Goal: Task Accomplishment & Management: Use online tool/utility

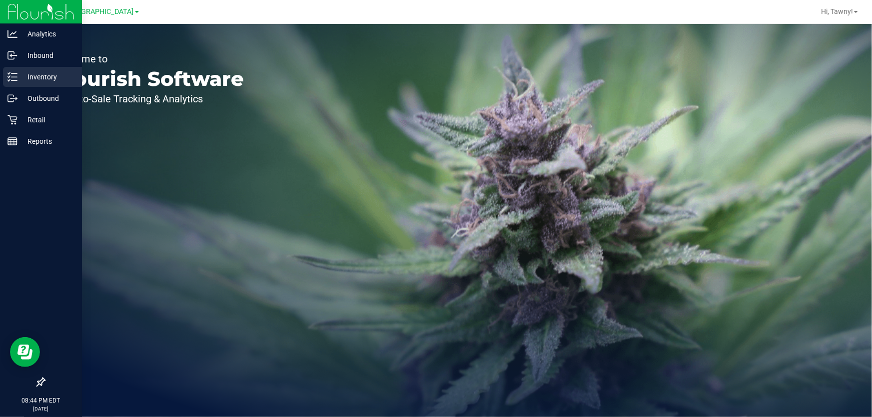
click at [20, 73] on p "Inventory" at bounding box center [47, 77] width 60 height 12
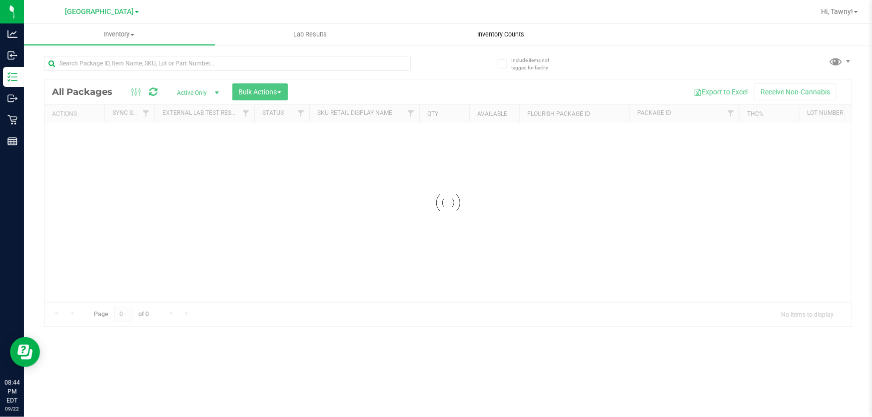
click at [476, 32] on span "Inventory Counts" at bounding box center [501, 34] width 74 height 9
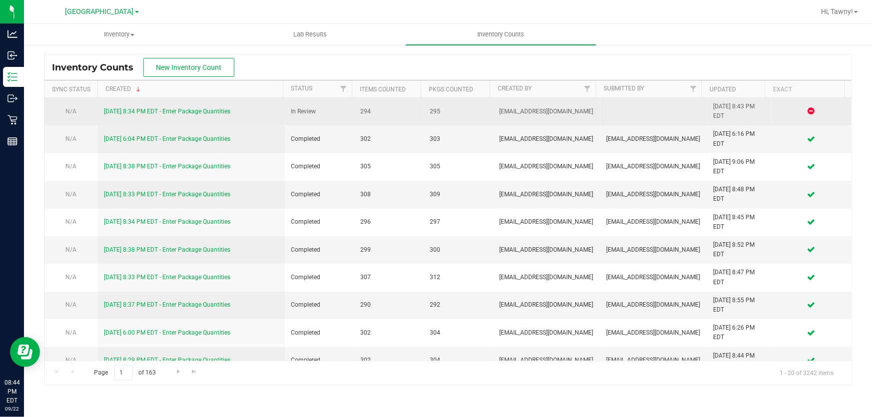
click at [177, 112] on link "[DATE] 8:34 PM EDT - Enter Package Quantities" at bounding box center [167, 111] width 126 height 7
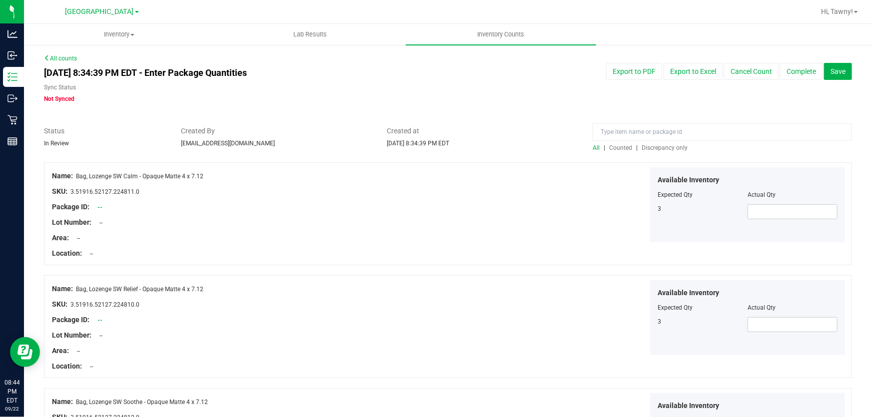
click at [653, 144] on span "Discrepancy only" at bounding box center [665, 147] width 46 height 7
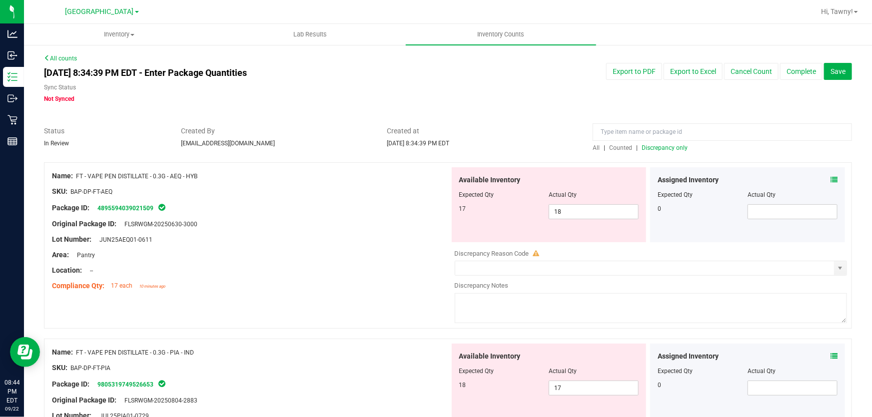
click at [337, 220] on div "Original Package ID: FLSRWGM-20250630-3000" at bounding box center [251, 224] width 398 height 10
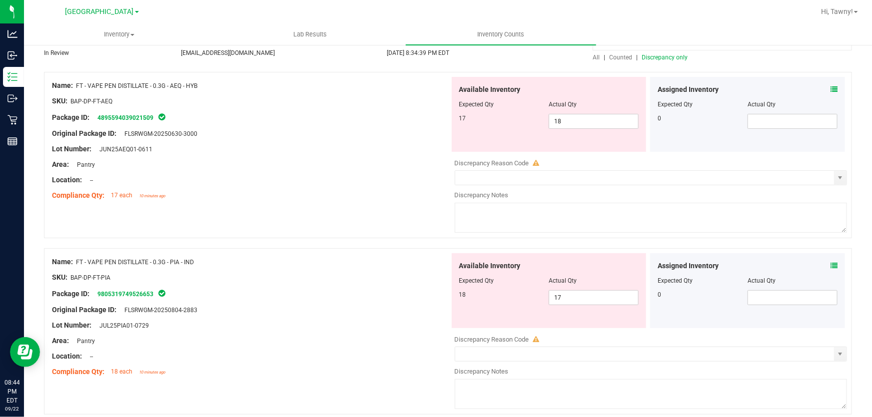
click at [344, 216] on div "Name: FT - VAPE PEN DISTILLATE - 0.3G - AEQ - HYB SKU: BAP-DP-FT-AEQ Package ID…" at bounding box center [448, 155] width 808 height 166
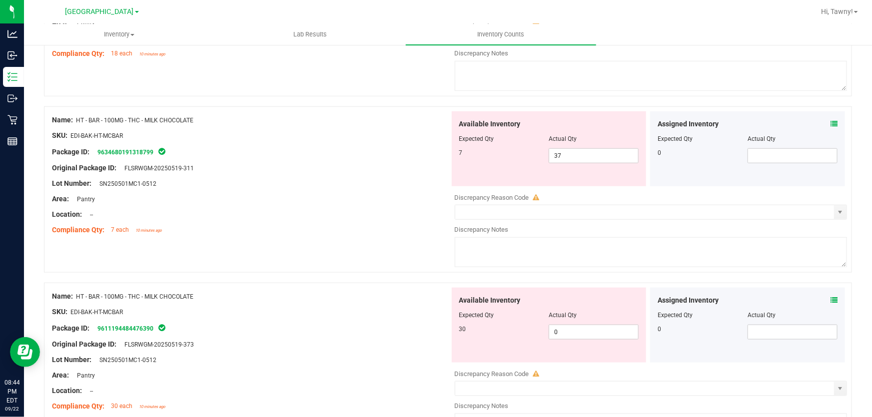
scroll to position [454, 0]
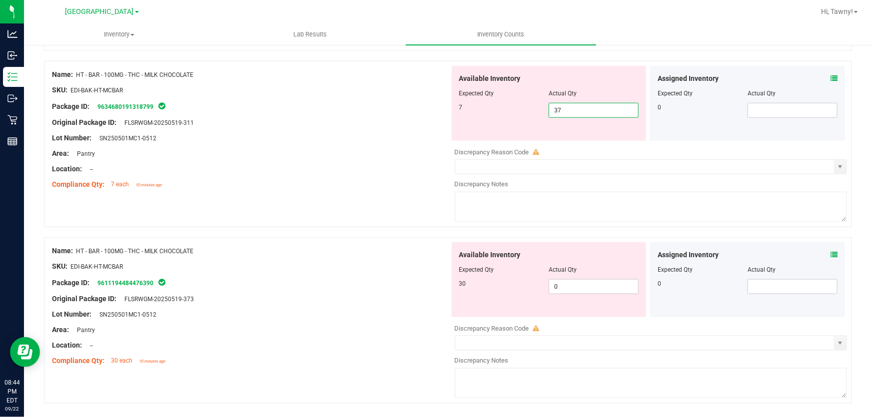
drag, startPoint x: 581, startPoint y: 108, endPoint x: 440, endPoint y: 113, distance: 140.6
click at [445, 112] on div "Name: HT - BAR - 100MG - THC - MILK CHOCOLATE SKU: EDI-BAK-HT-MCBAR Package ID:…" at bounding box center [448, 144] width 808 height 166
type input "7"
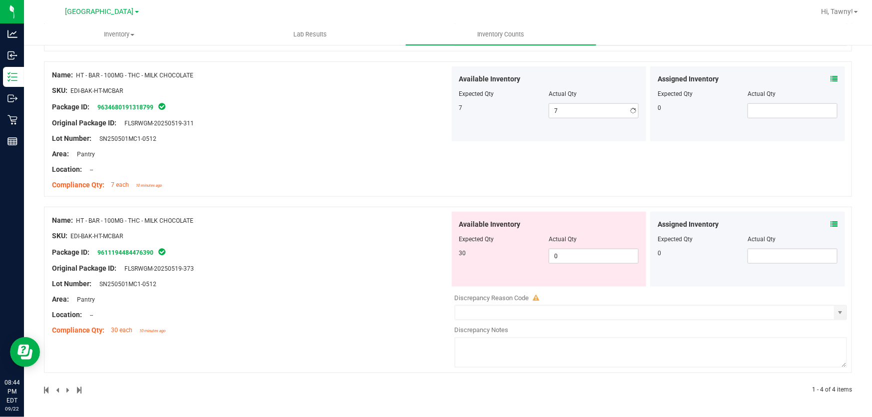
click at [420, 124] on div "Original Package ID: FLSRWGM-20250519-311" at bounding box center [251, 123] width 398 height 10
drag, startPoint x: 526, startPoint y: 252, endPoint x: 486, endPoint y: 252, distance: 40.0
click at [489, 252] on div "30 0 0" at bounding box center [549, 256] width 180 height 15
type input "30"
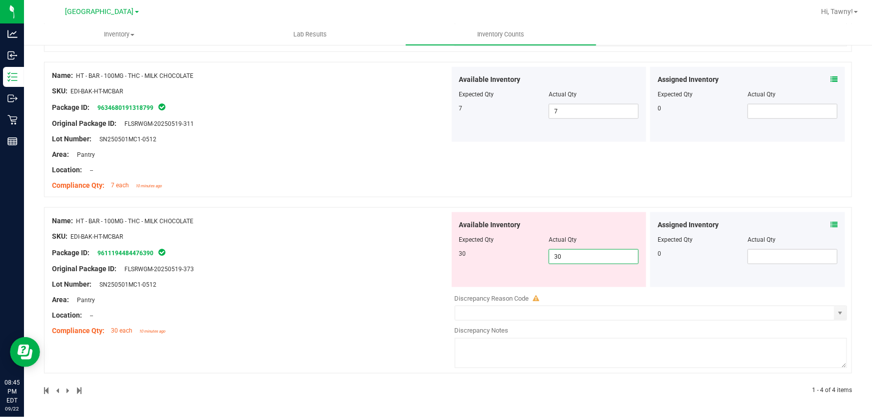
type input "30"
click at [405, 249] on div "Name: HT - BAR - 100MG - THC - MILK CHOCOLATE SKU: EDI-BAK-HT-MCBAR Package ID:…" at bounding box center [251, 275] width 398 height 127
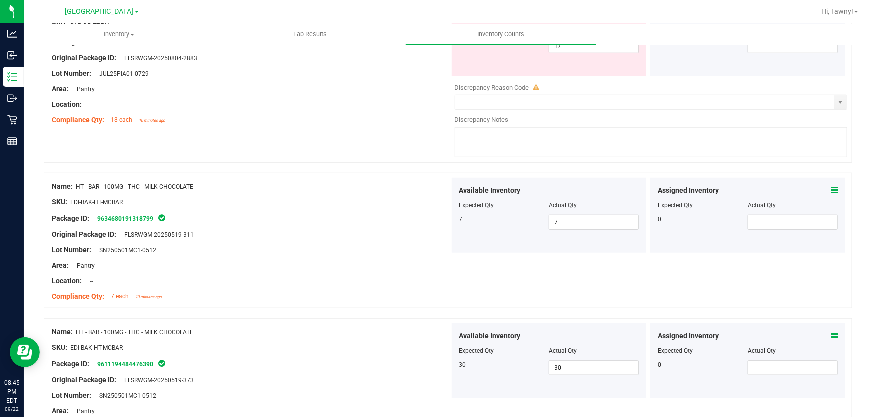
scroll to position [422, 0]
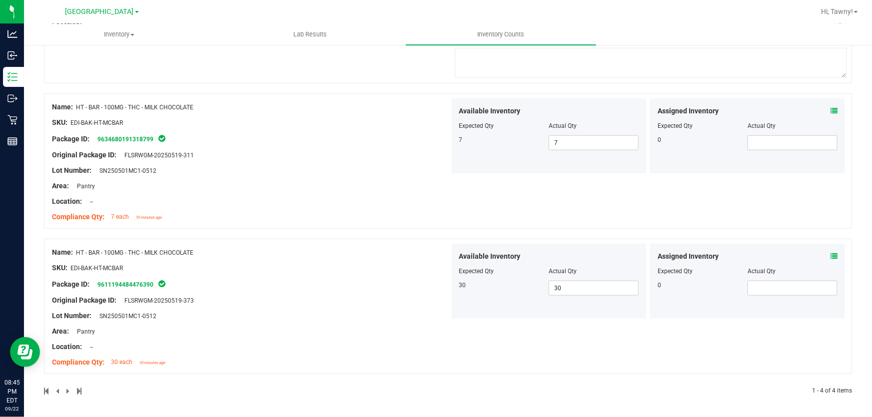
drag, startPoint x: 400, startPoint y: 310, endPoint x: 400, endPoint y: 295, distance: 15.0
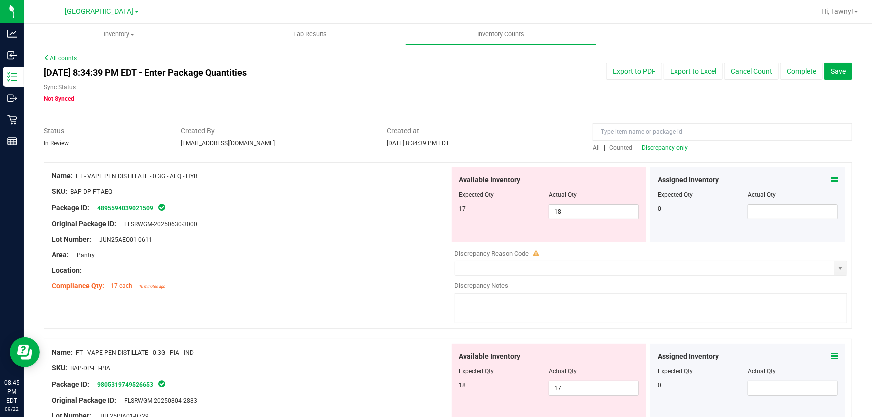
click at [643, 144] on span "Discrepancy only" at bounding box center [665, 147] width 46 height 7
drag, startPoint x: 576, startPoint y: 215, endPoint x: 481, endPoint y: 210, distance: 95.1
click at [481, 210] on div "17 18 18" at bounding box center [549, 211] width 180 height 15
type input "17"
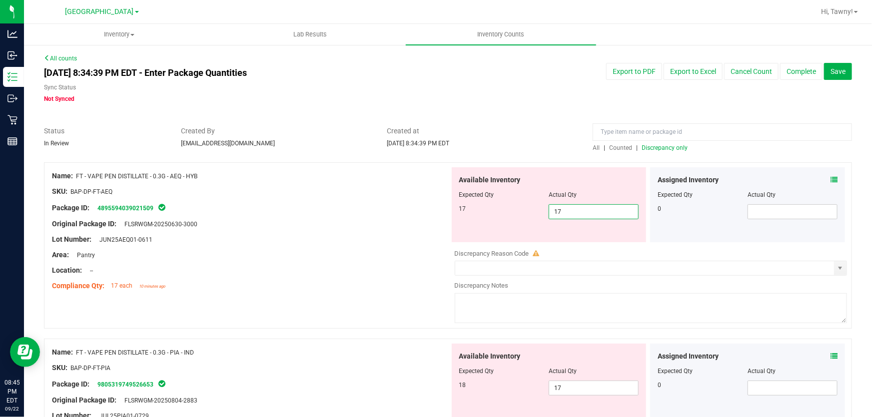
click at [349, 271] on div "Location: --" at bounding box center [251, 270] width 398 height 10
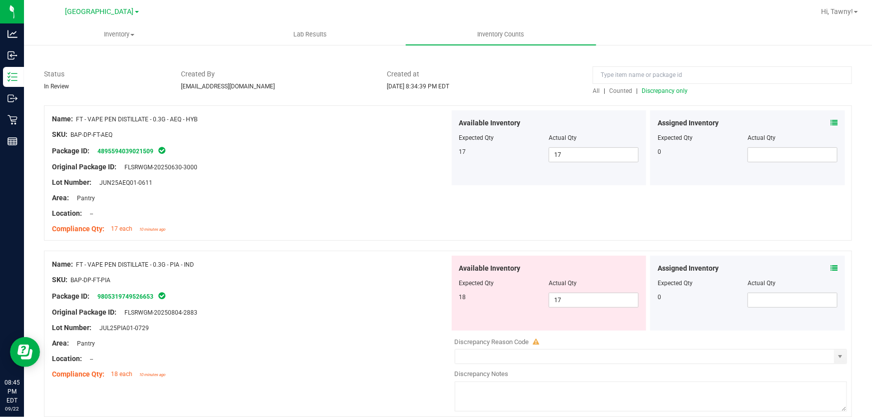
scroll to position [90, 0]
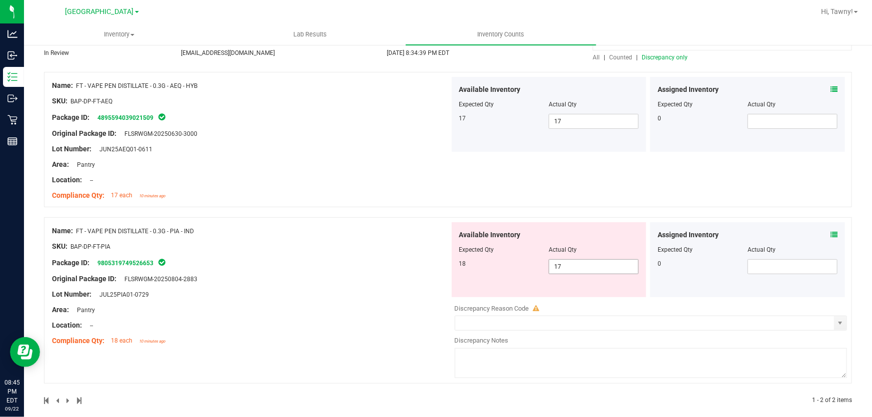
drag, startPoint x: 509, startPoint y: 255, endPoint x: 500, endPoint y: 255, distance: 9.5
click at [500, 255] on div "Available Inventory Expected Qty Actual Qty 18 17 17" at bounding box center [549, 259] width 195 height 75
type input "18"
click at [335, 243] on div "Name: FT - VAPE PEN DISTILLATE - 0.3G - PIA - IND SKU: BAP-DP-FT-PIA Package ID…" at bounding box center [251, 285] width 398 height 127
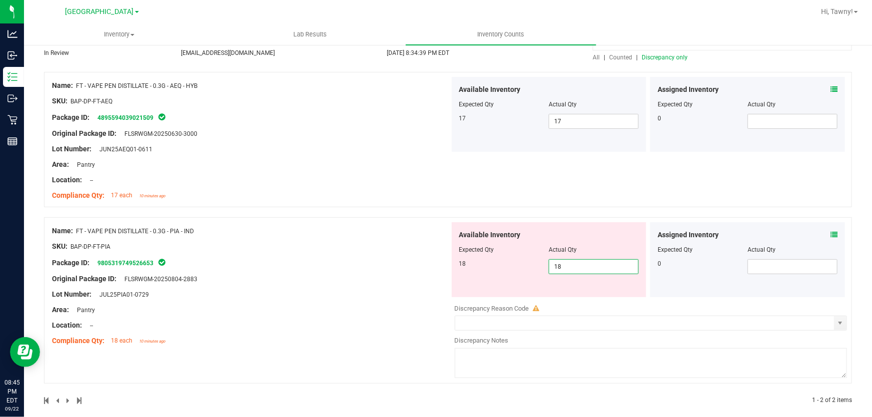
scroll to position [69, 0]
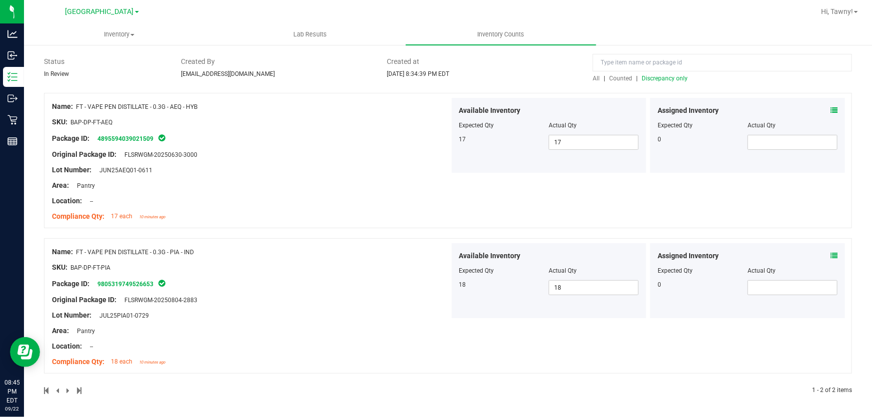
click at [670, 77] on span "Discrepancy only" at bounding box center [665, 78] width 46 height 7
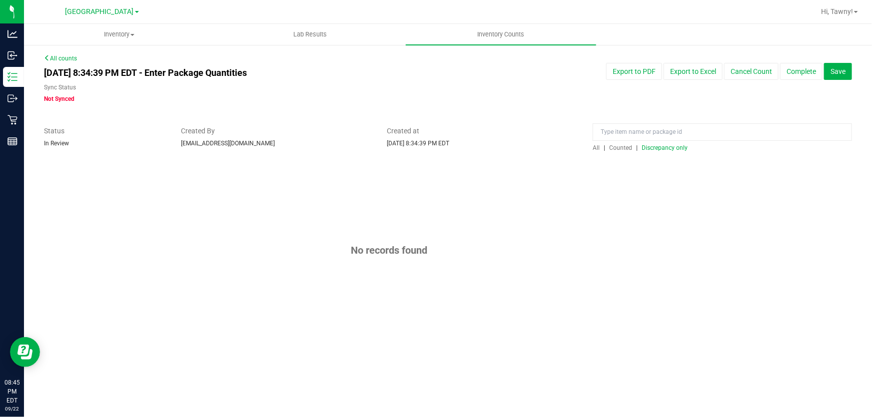
click at [437, 198] on div "No records found" at bounding box center [448, 250] width 808 height 176
click at [794, 68] on button "Complete" at bounding box center [801, 71] width 42 height 17
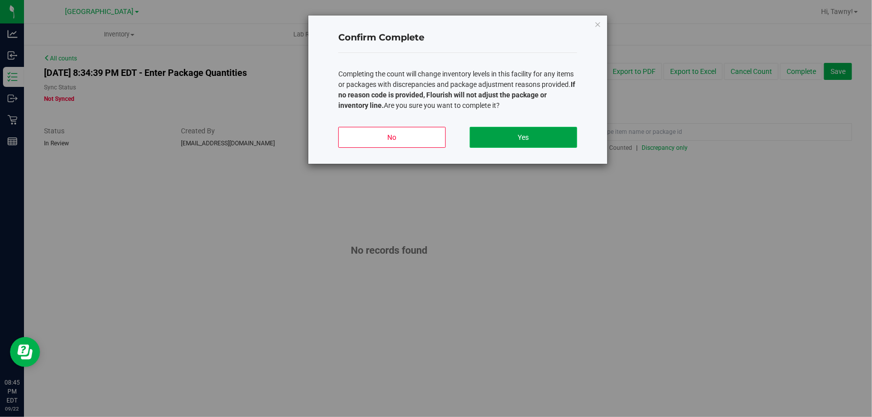
click at [516, 133] on button "Yes" at bounding box center [523, 137] width 107 height 21
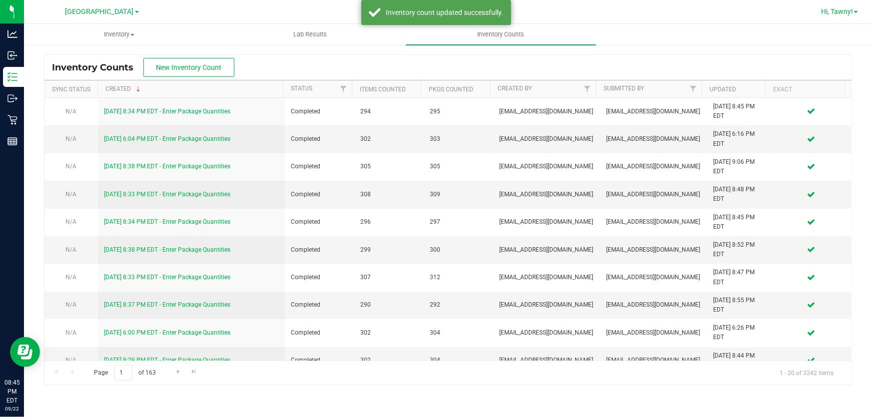
click at [851, 13] on span "Hi, Tawny!" at bounding box center [837, 11] width 32 height 8
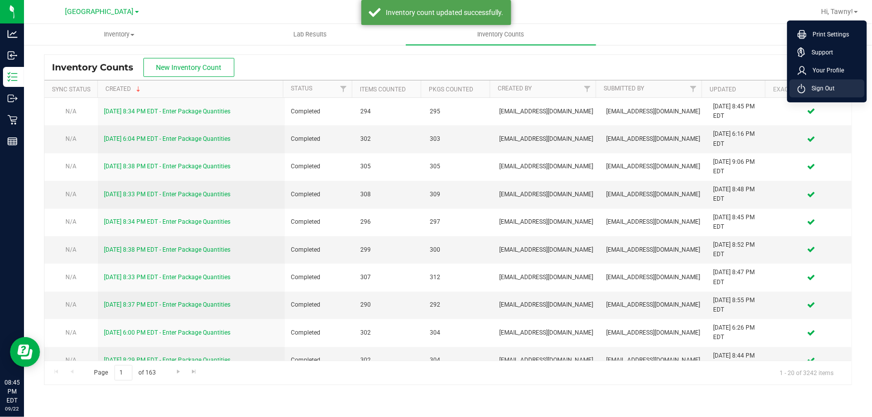
click at [831, 82] on li "Sign Out" at bounding box center [827, 88] width 75 height 18
